Goal: Navigation & Orientation: Find specific page/section

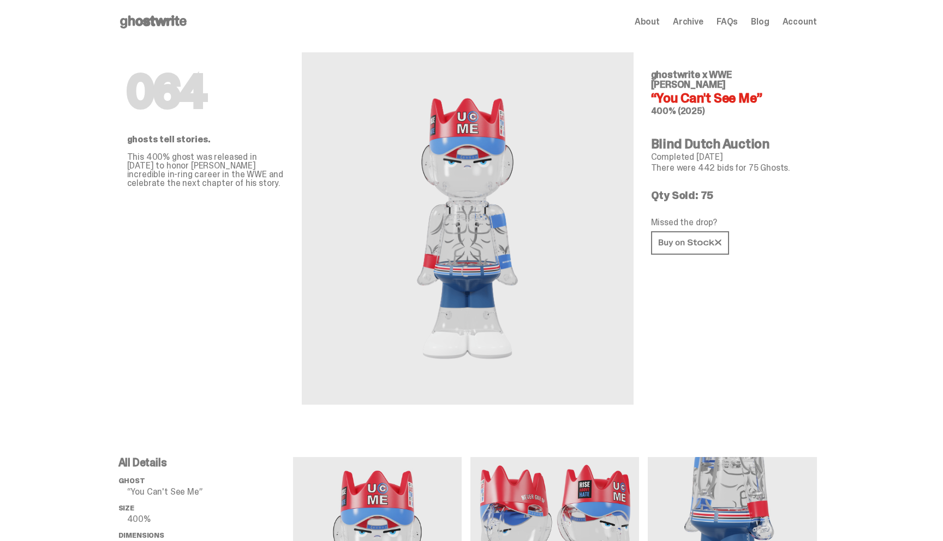
click at [156, 23] on use at bounding box center [153, 21] width 67 height 13
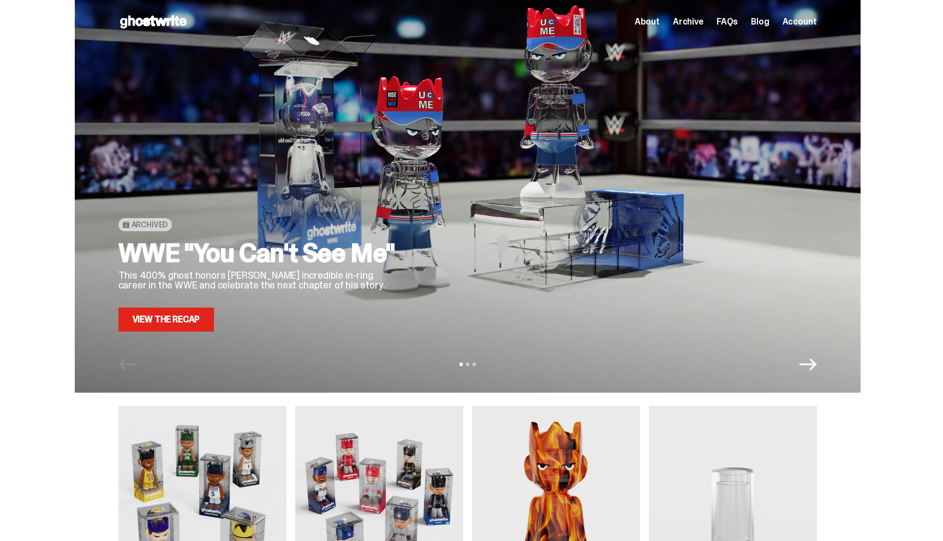
click at [177, 328] on link "View the Recap" at bounding box center [166, 320] width 96 height 24
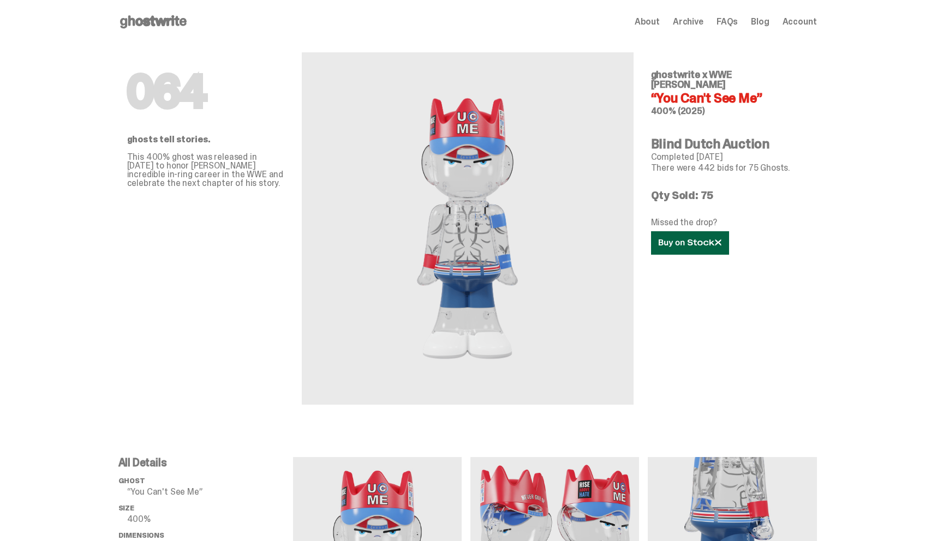
click at [702, 239] on icon at bounding box center [690, 243] width 63 height 8
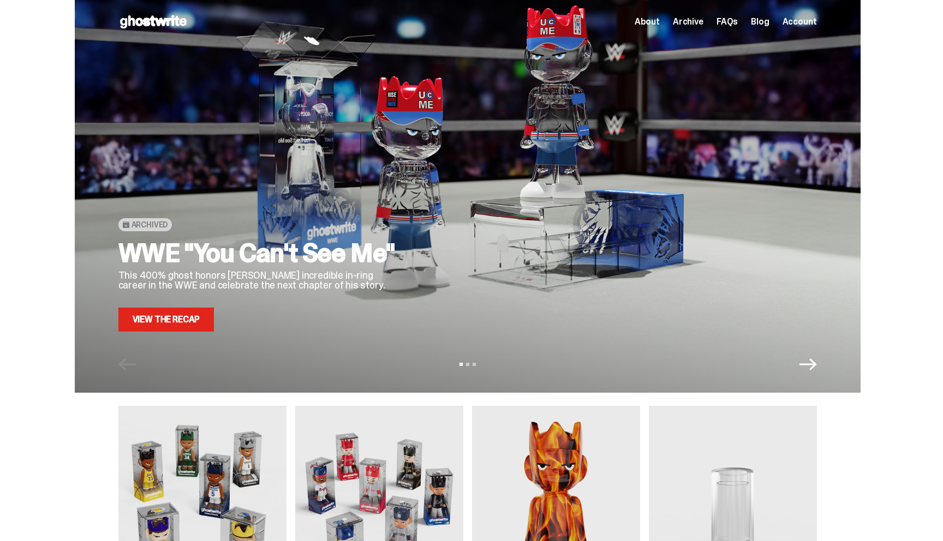
click at [139, 26] on icon at bounding box center [153, 21] width 70 height 17
click at [703, 21] on span "Archive" at bounding box center [688, 21] width 31 height 9
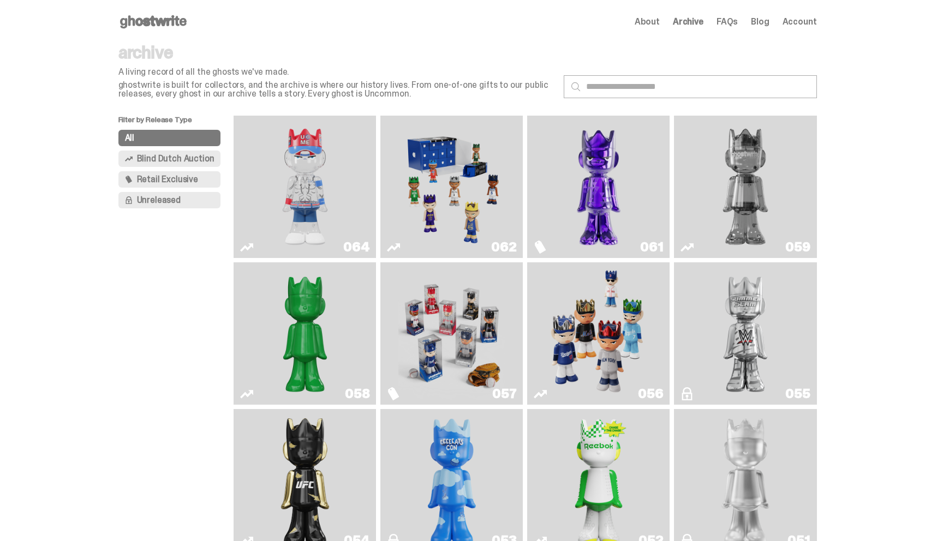
click at [341, 210] on img "You Can't See Me" at bounding box center [305, 187] width 107 height 134
